Goal: Information Seeking & Learning: Learn about a topic

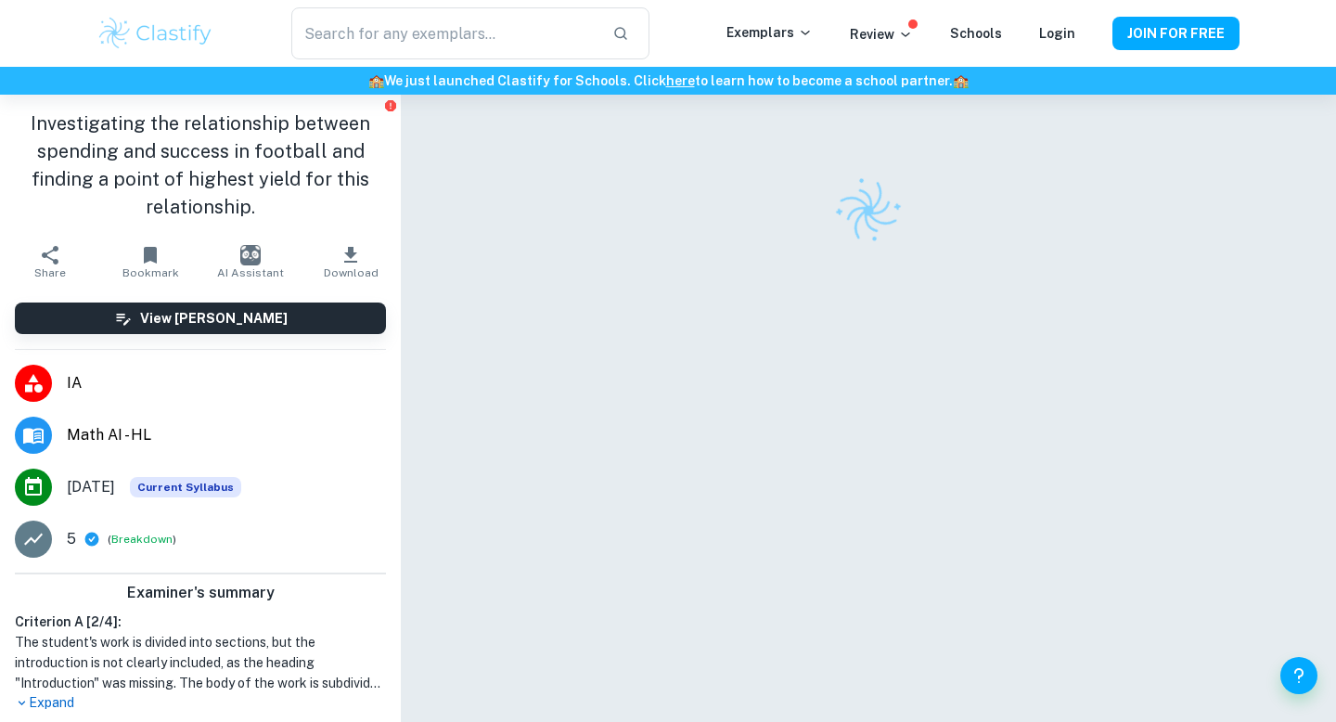
scroll to position [3, 0]
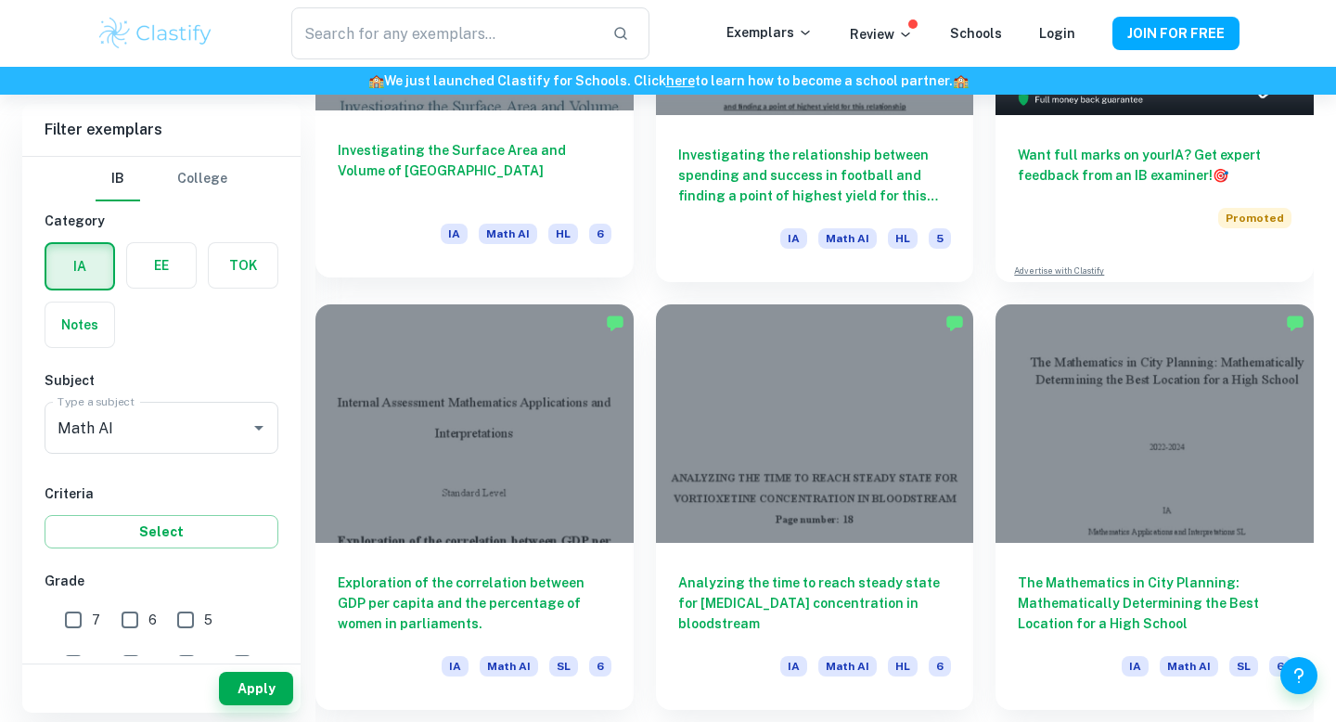
scroll to position [814, 0]
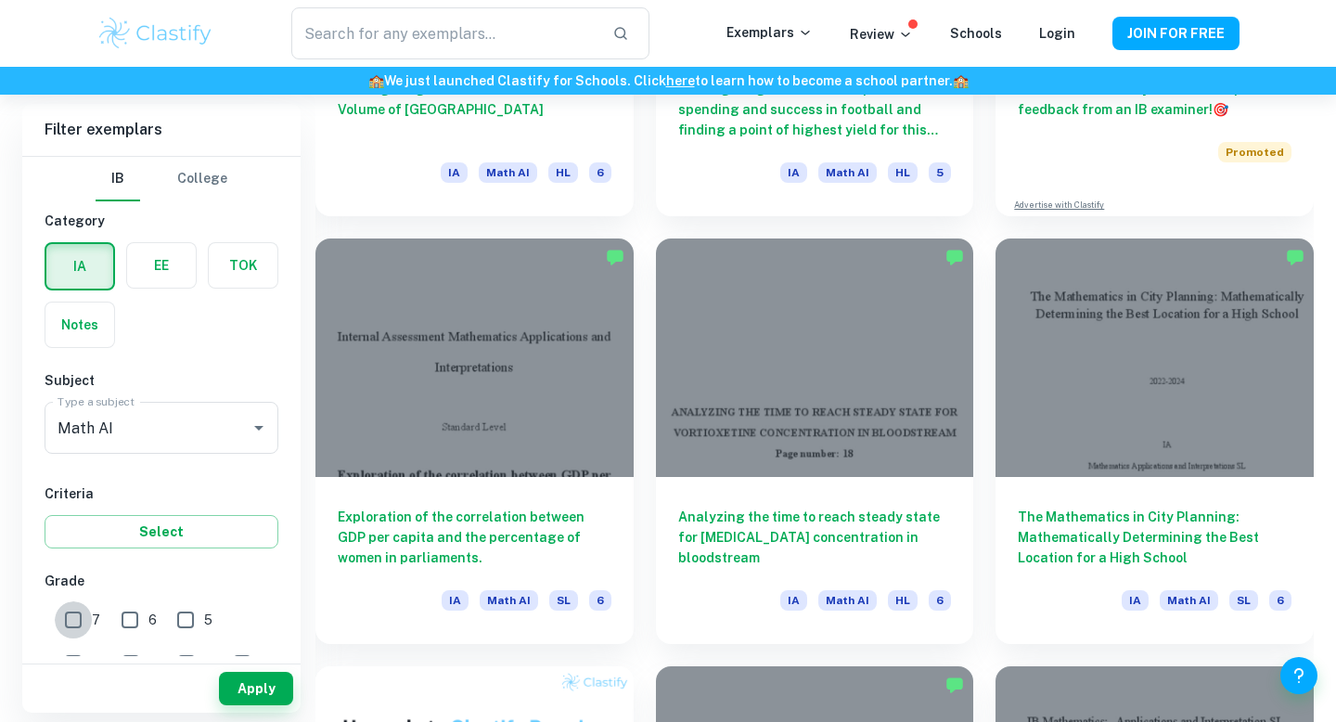
click at [83, 617] on input "7" at bounding box center [73, 619] width 37 height 37
checkbox input "true"
click at [256, 689] on button "Apply" at bounding box center [256, 688] width 74 height 33
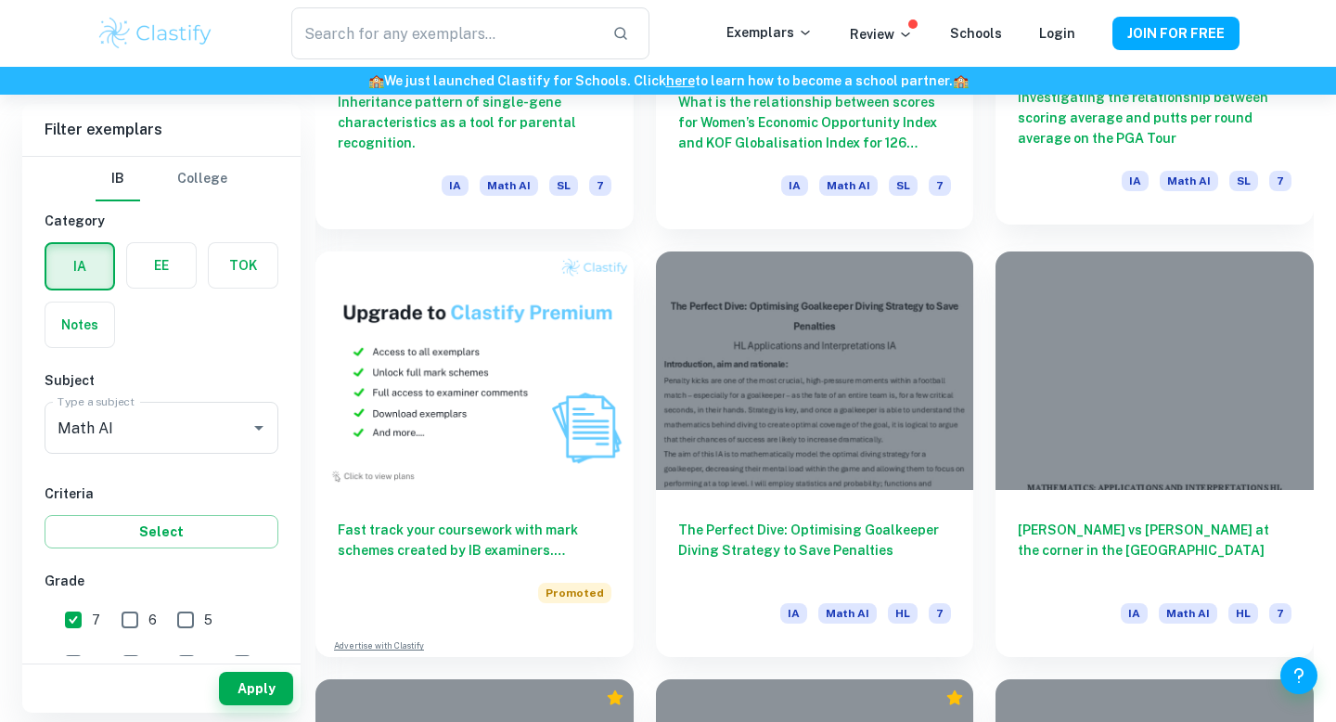
scroll to position [1232, 0]
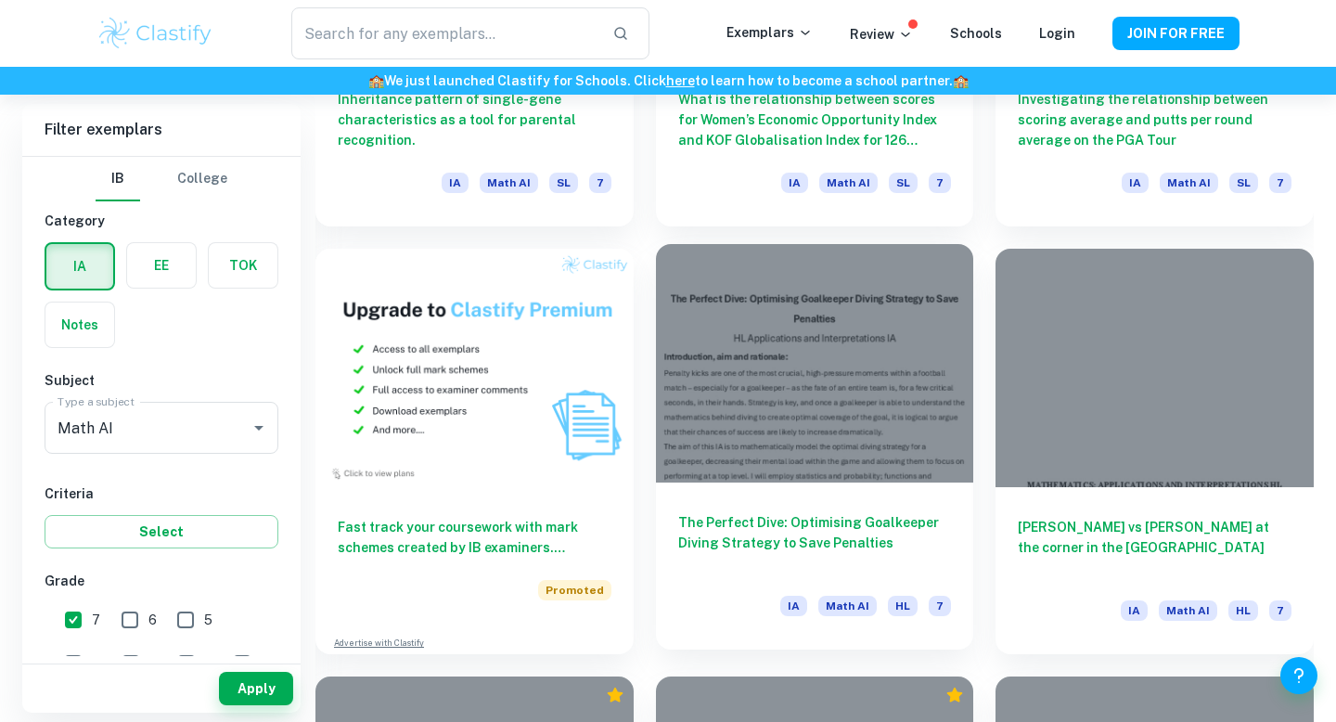
click at [839, 509] on div "The Perfect Dive: Optimising Goalkeeper Diving Strategy to Save Penalties IA Ma…" at bounding box center [815, 565] width 318 height 167
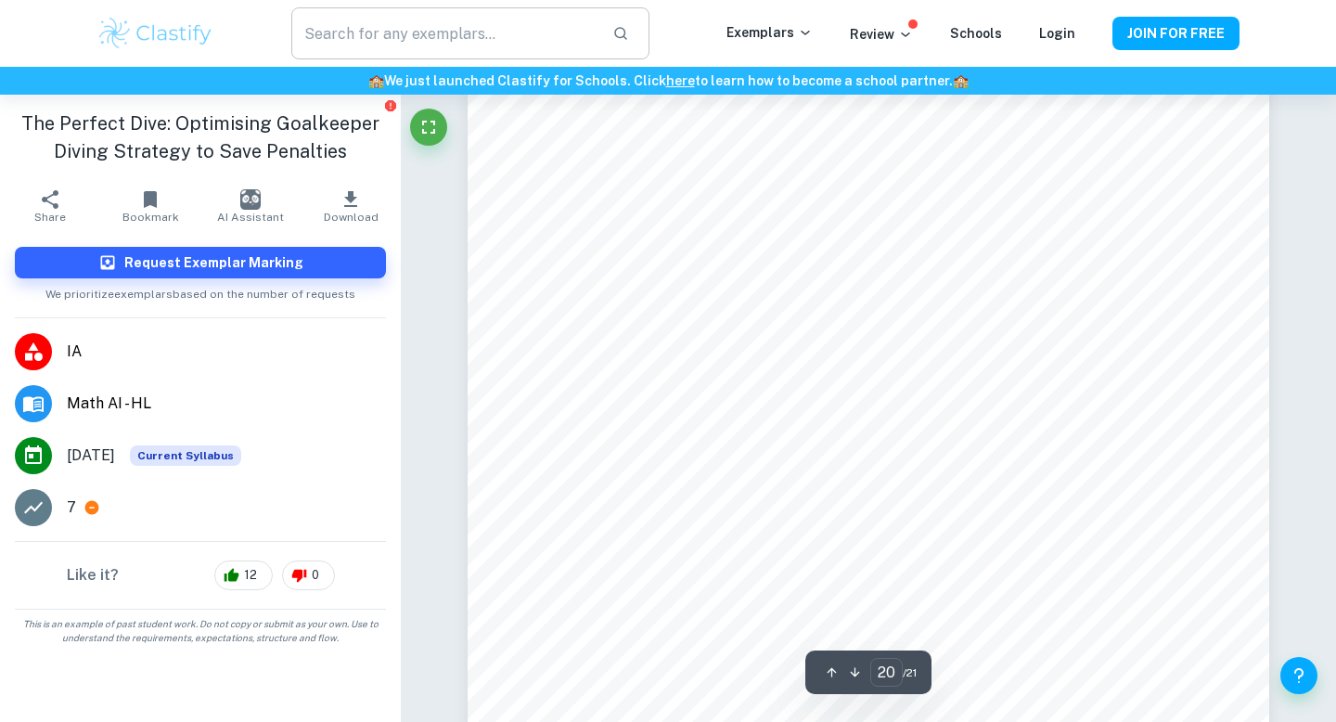
scroll to position [22540, 0]
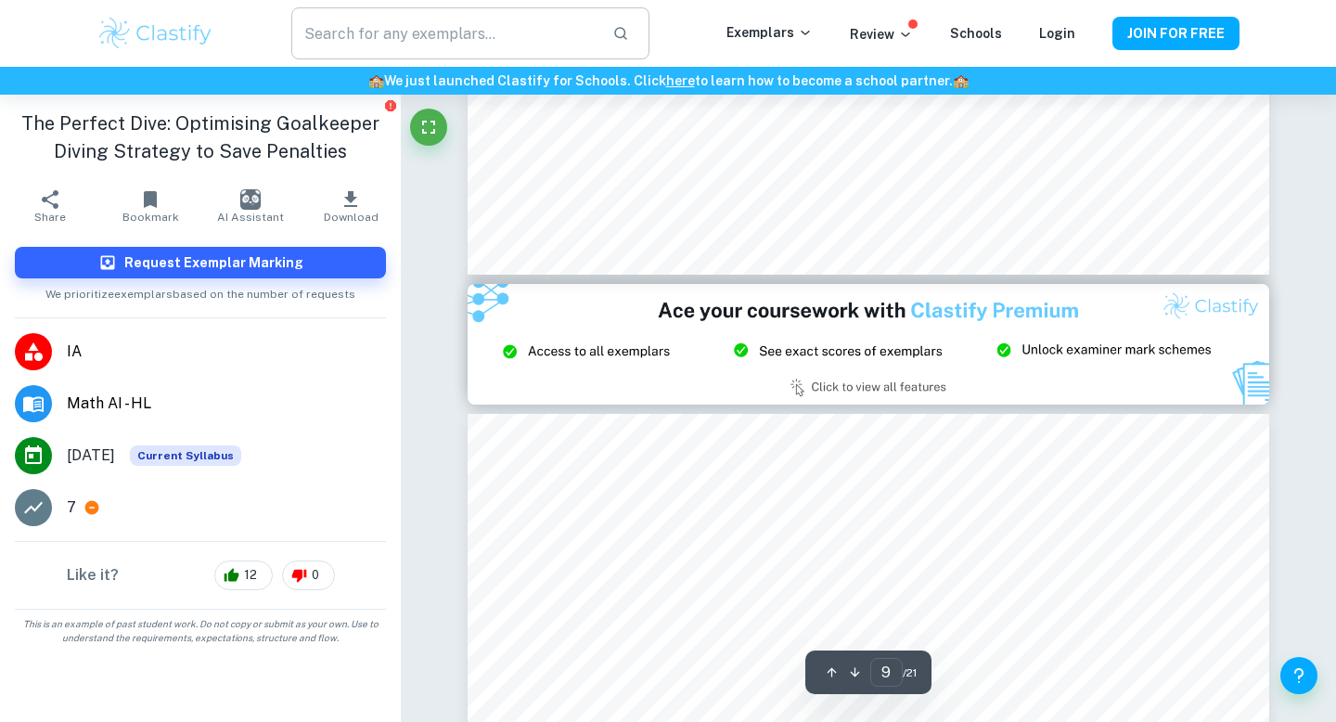
type input "8"
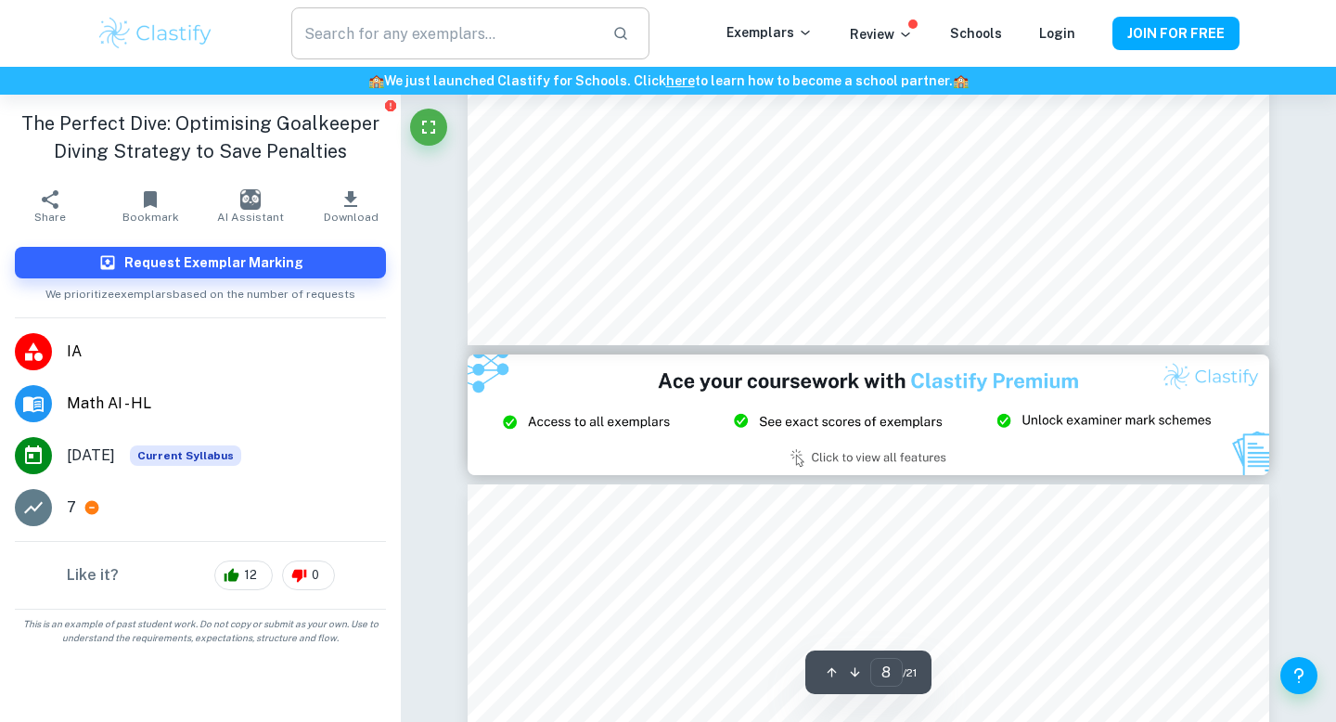
scroll to position [9053, 0]
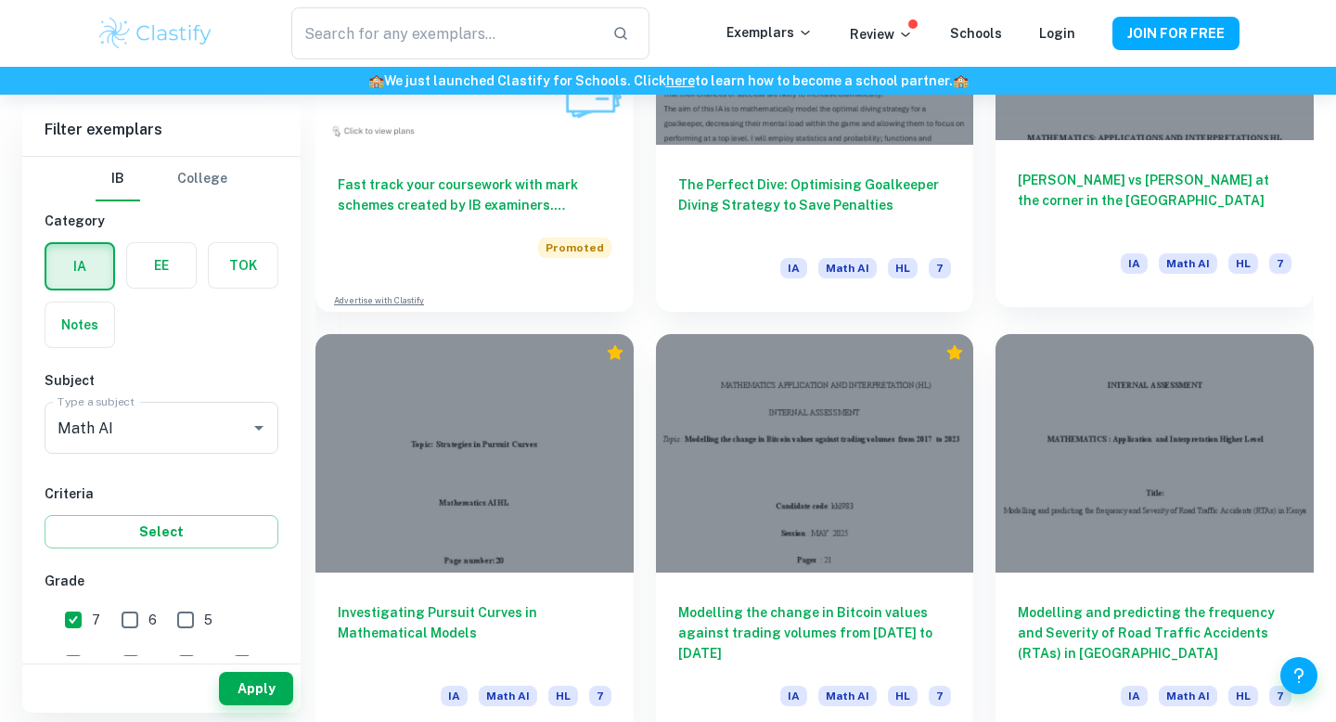
scroll to position [1592, 0]
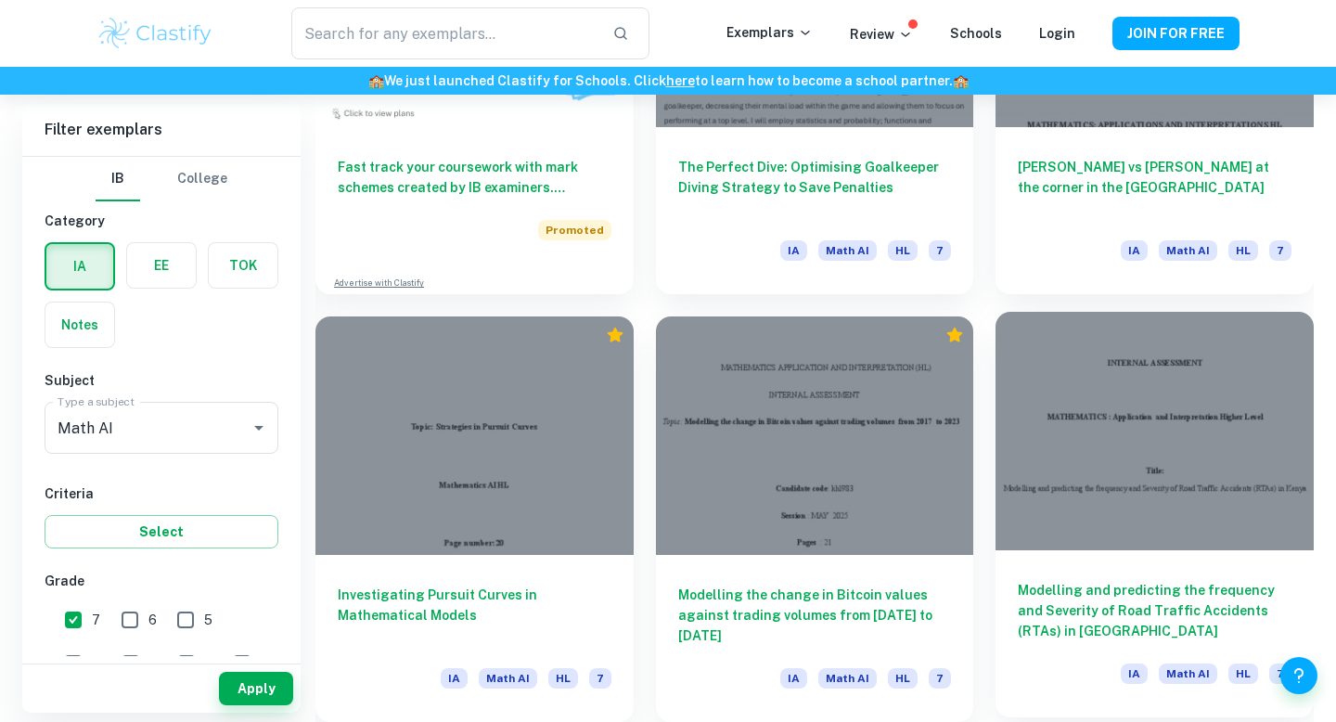
click at [1096, 477] on div at bounding box center [1154, 431] width 318 height 238
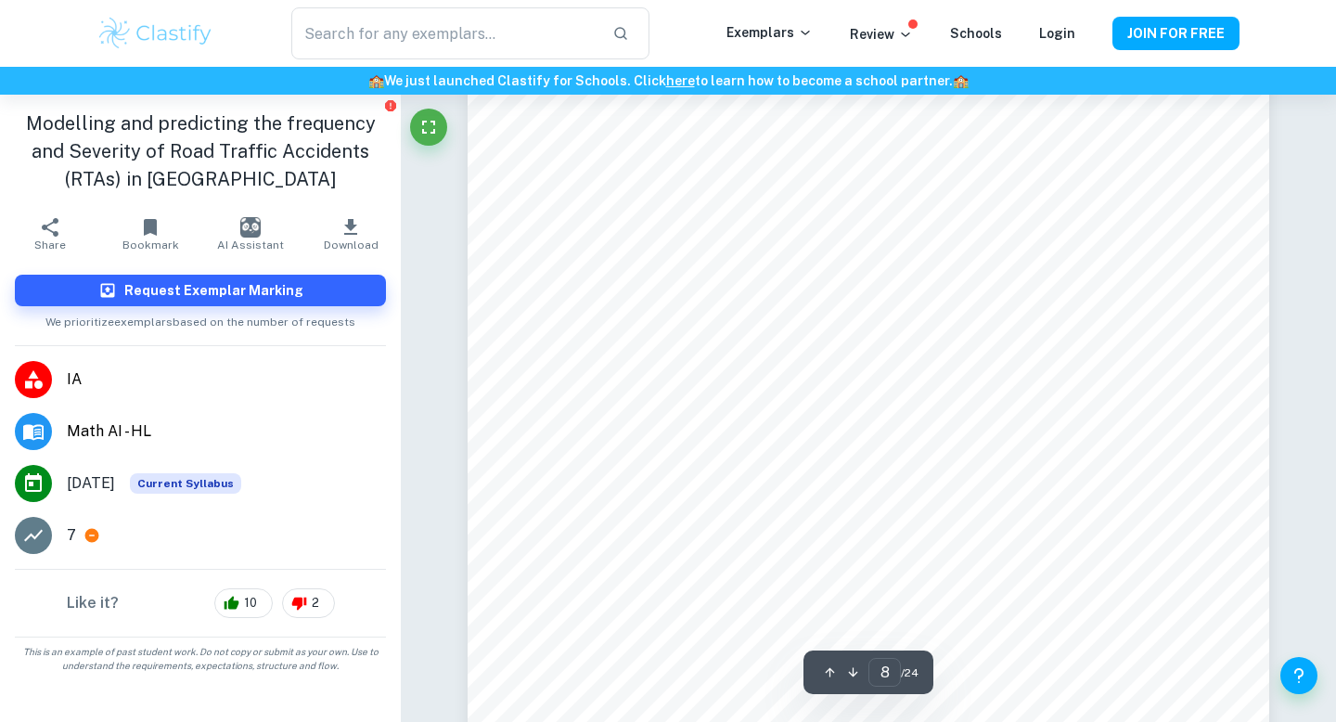
scroll to position [7683, 0]
type input "14"
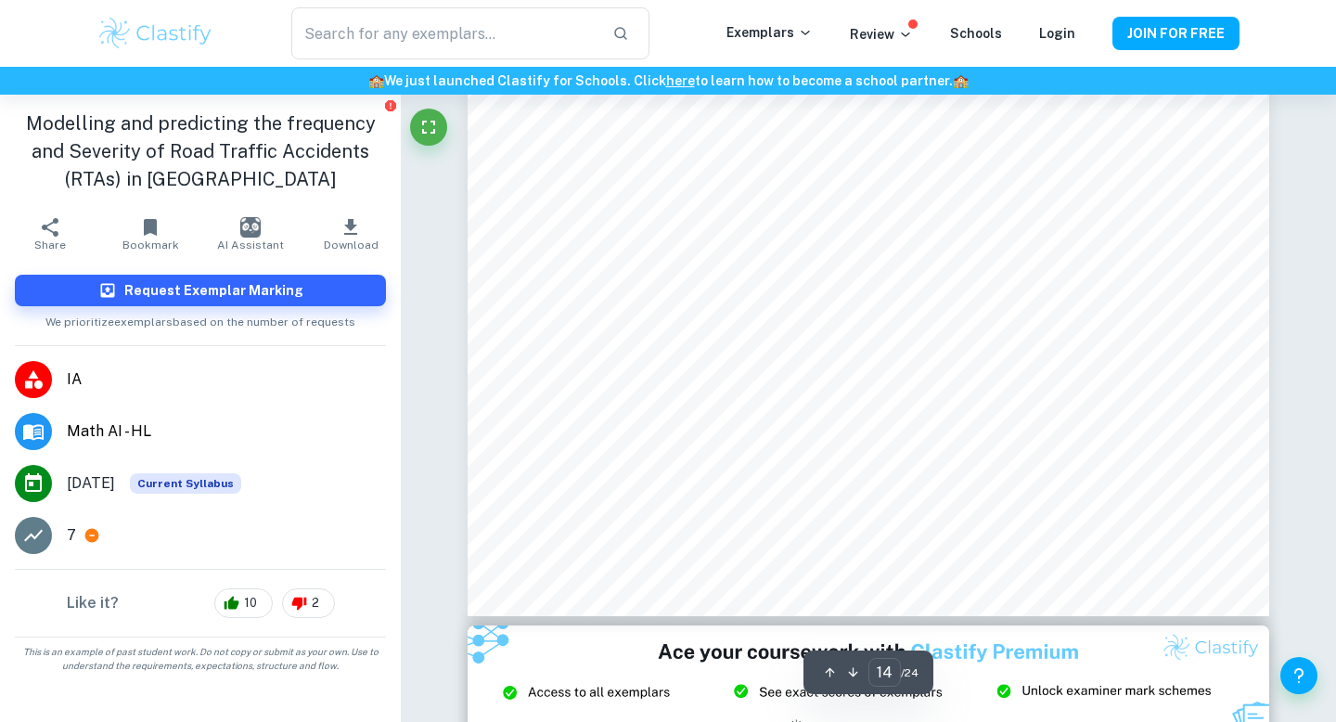
scroll to position [14528, 0]
